Goal: Task Accomplishment & Management: Manage account settings

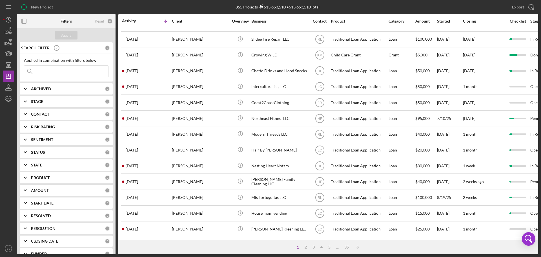
scroll to position [22, 0]
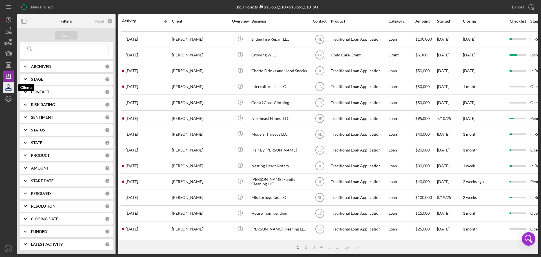
click at [10, 87] on icon "button" at bounding box center [8, 87] width 14 height 14
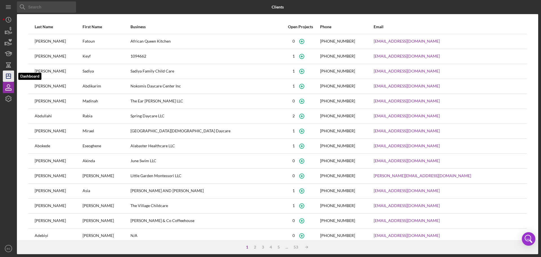
click at [8, 74] on icon "Icon/Dashboard" at bounding box center [8, 76] width 14 height 14
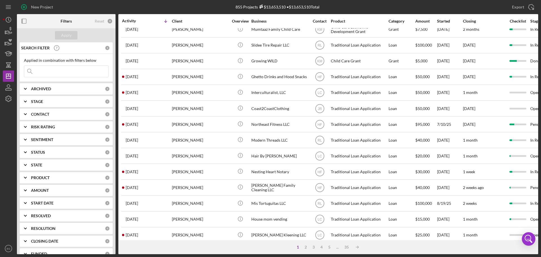
scroll to position [191, 0]
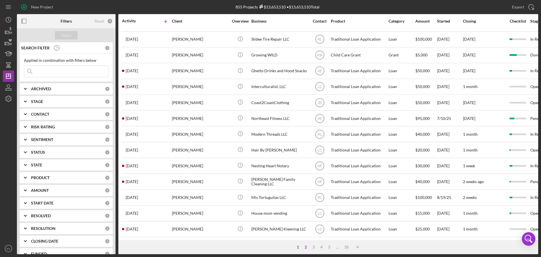
click at [302, 245] on div "2" at bounding box center [306, 247] width 8 height 5
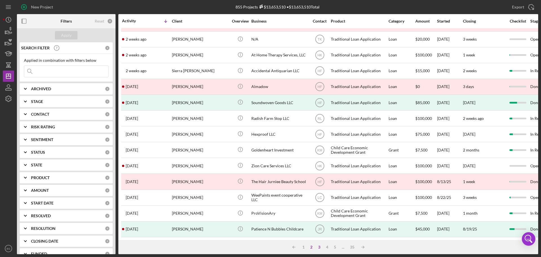
click at [316, 245] on div "3" at bounding box center [319, 247] width 8 height 5
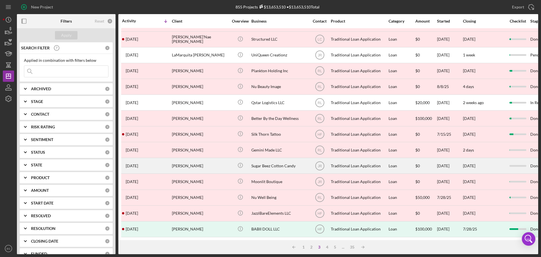
click at [197, 159] on div "[PERSON_NAME]" at bounding box center [200, 165] width 56 height 15
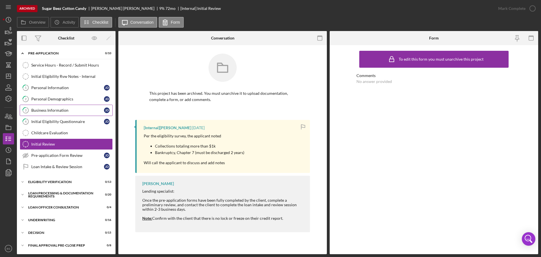
click at [61, 109] on div "Business Information" at bounding box center [67, 110] width 73 height 5
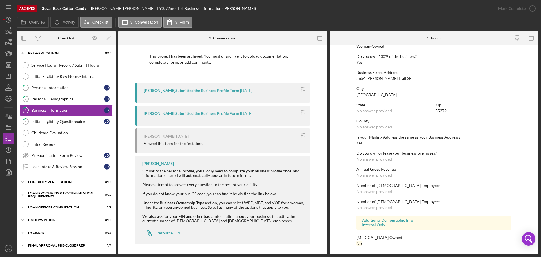
scroll to position [39, 0]
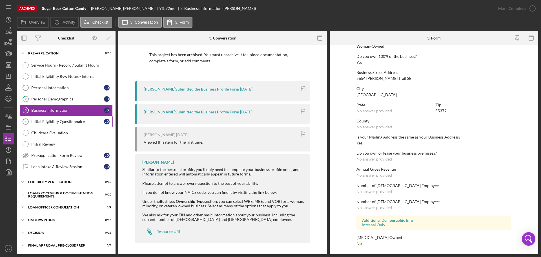
click at [54, 125] on link "4 Initial Eligibility Questionnaire [PERSON_NAME]" at bounding box center [66, 121] width 93 height 11
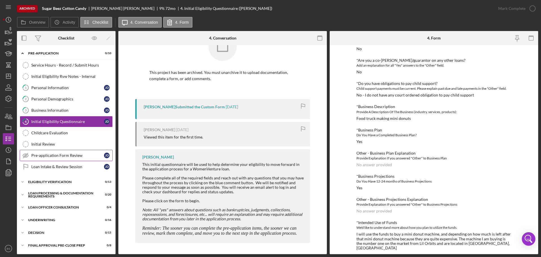
scroll to position [63, 0]
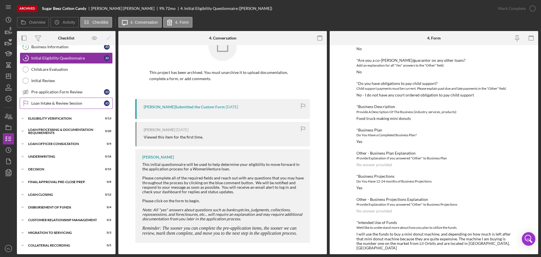
click at [67, 103] on div "Loan Intake & Review Session" at bounding box center [67, 103] width 73 height 5
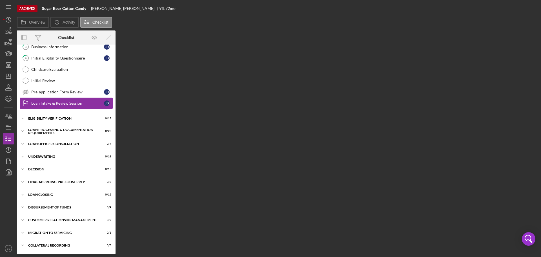
scroll to position [63, 0]
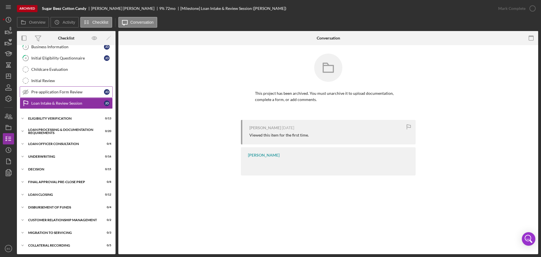
click at [62, 89] on link "Pre-application Form Review Pre-application Form Review [PERSON_NAME]" at bounding box center [66, 91] width 93 height 11
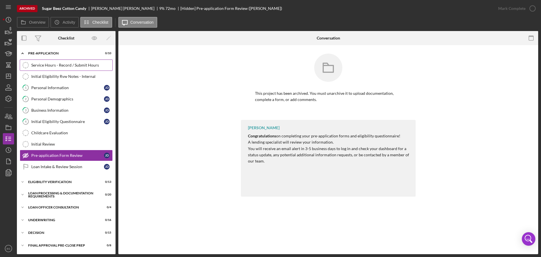
click at [70, 64] on div "Service Hours - Record / Submit Hours" at bounding box center [71, 65] width 81 height 5
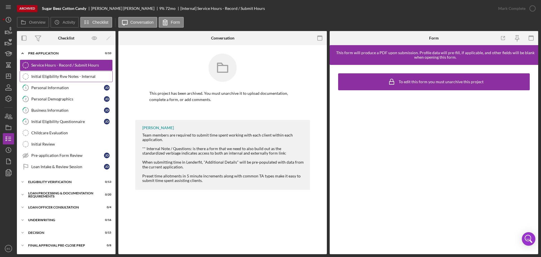
click at [69, 74] on div "Initial Eligibility Rvw Notes - Internal" at bounding box center [71, 76] width 81 height 5
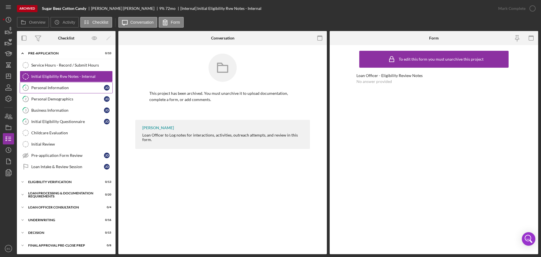
click at [65, 87] on div "Personal Information" at bounding box center [67, 87] width 73 height 5
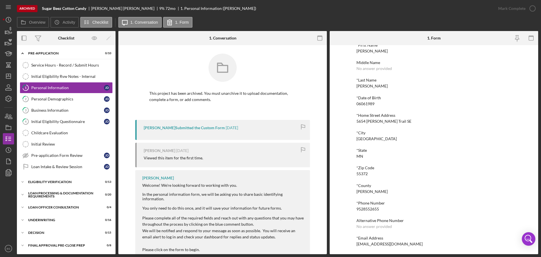
scroll to position [31, 0]
click at [59, 100] on div "Personal Demographics" at bounding box center [67, 99] width 73 height 5
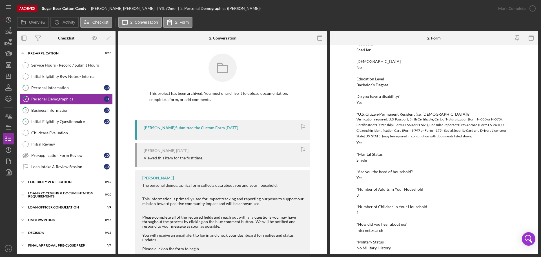
scroll to position [106, 0]
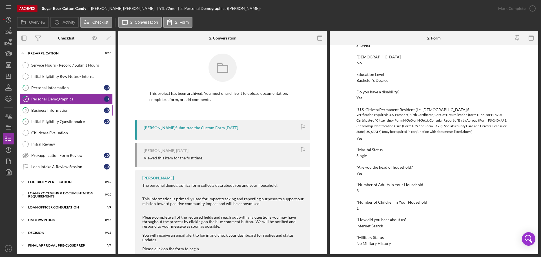
click at [53, 110] on div "Business Information" at bounding box center [67, 110] width 73 height 5
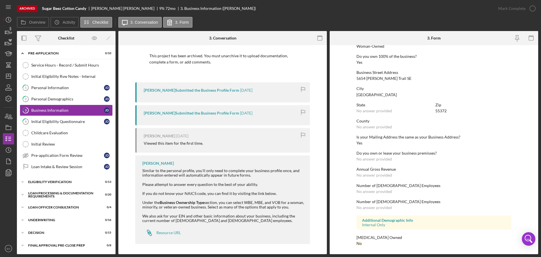
scroll to position [39, 0]
click at [63, 119] on div "Initial Eligibility Questionnaire" at bounding box center [67, 121] width 73 height 5
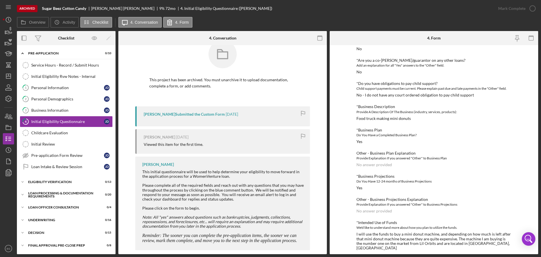
scroll to position [21, 0]
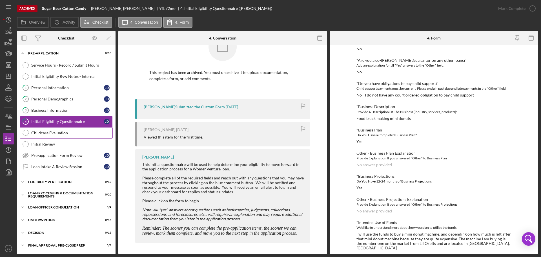
click at [86, 131] on div "Childcare Evaluation" at bounding box center [71, 132] width 81 height 5
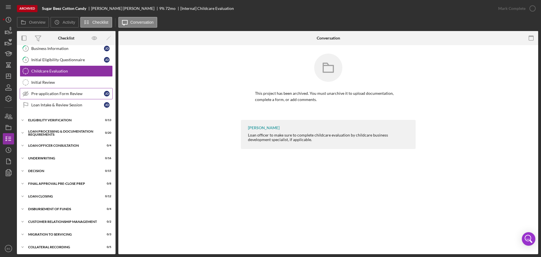
scroll to position [63, 0]
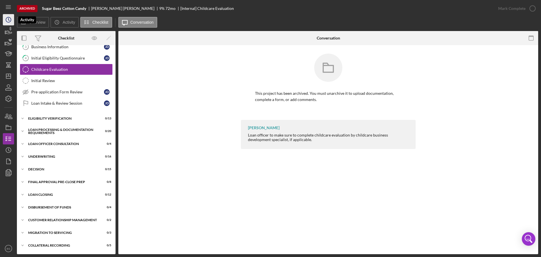
click at [9, 18] on icon "Icon/History" at bounding box center [8, 20] width 14 height 14
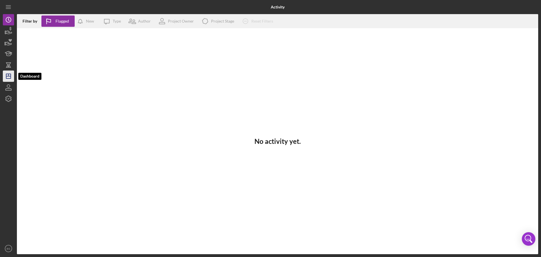
click at [7, 75] on icon "Icon/Dashboard" at bounding box center [8, 76] width 14 height 14
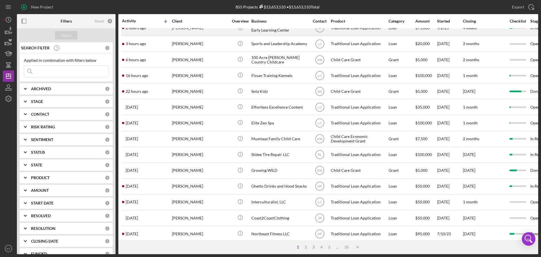
scroll to position [85, 0]
